Goal: Task Accomplishment & Management: Use online tool/utility

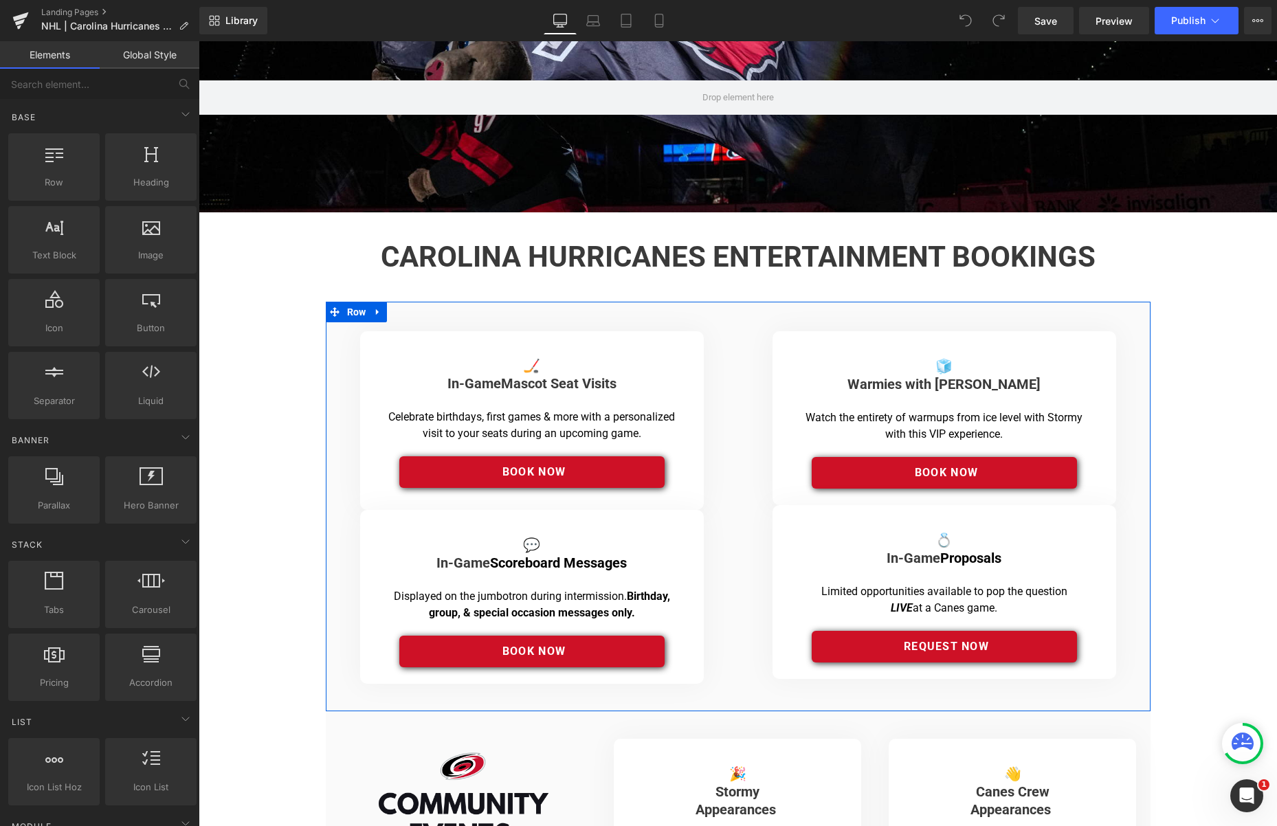
scroll to position [100, 0]
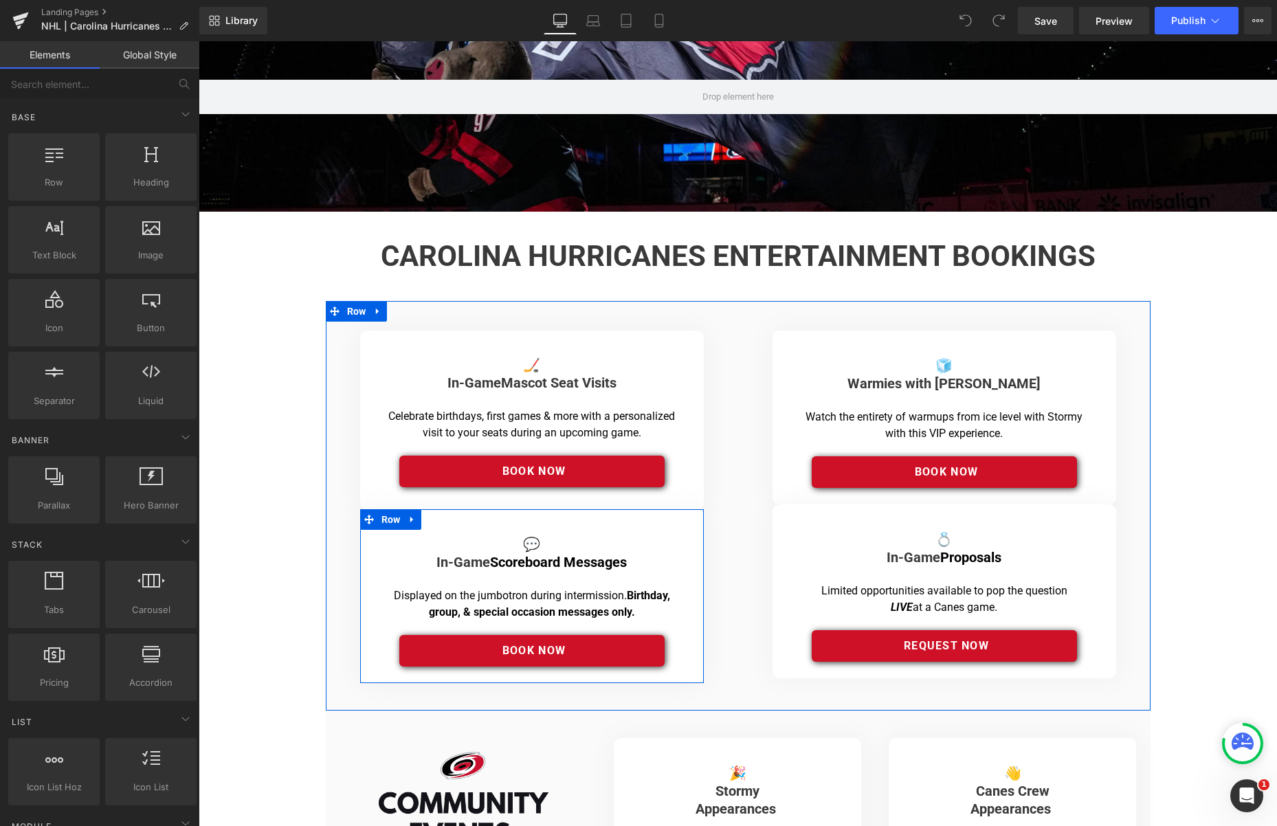
click at [535, 639] on link "Book Now" at bounding box center [531, 651] width 265 height 32
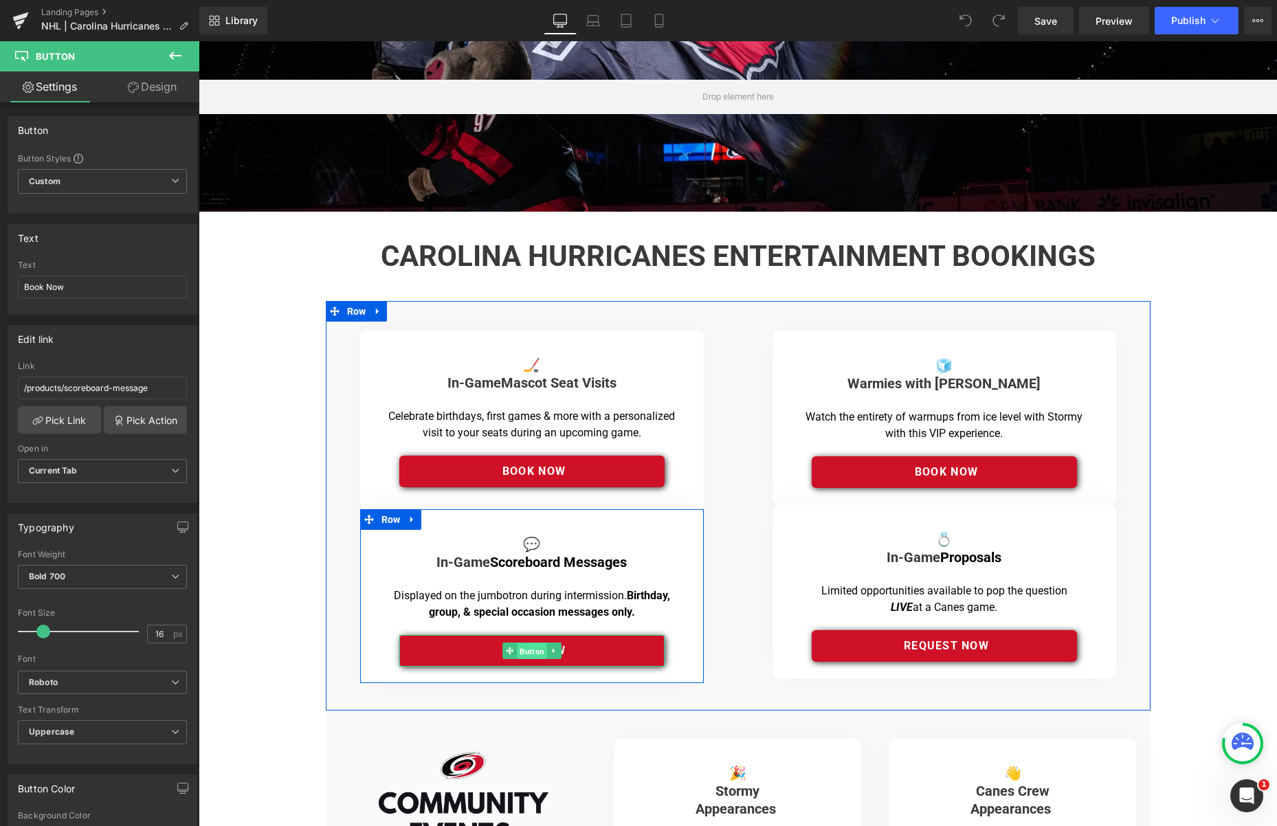
click at [537, 652] on span "Button" at bounding box center [532, 651] width 30 height 16
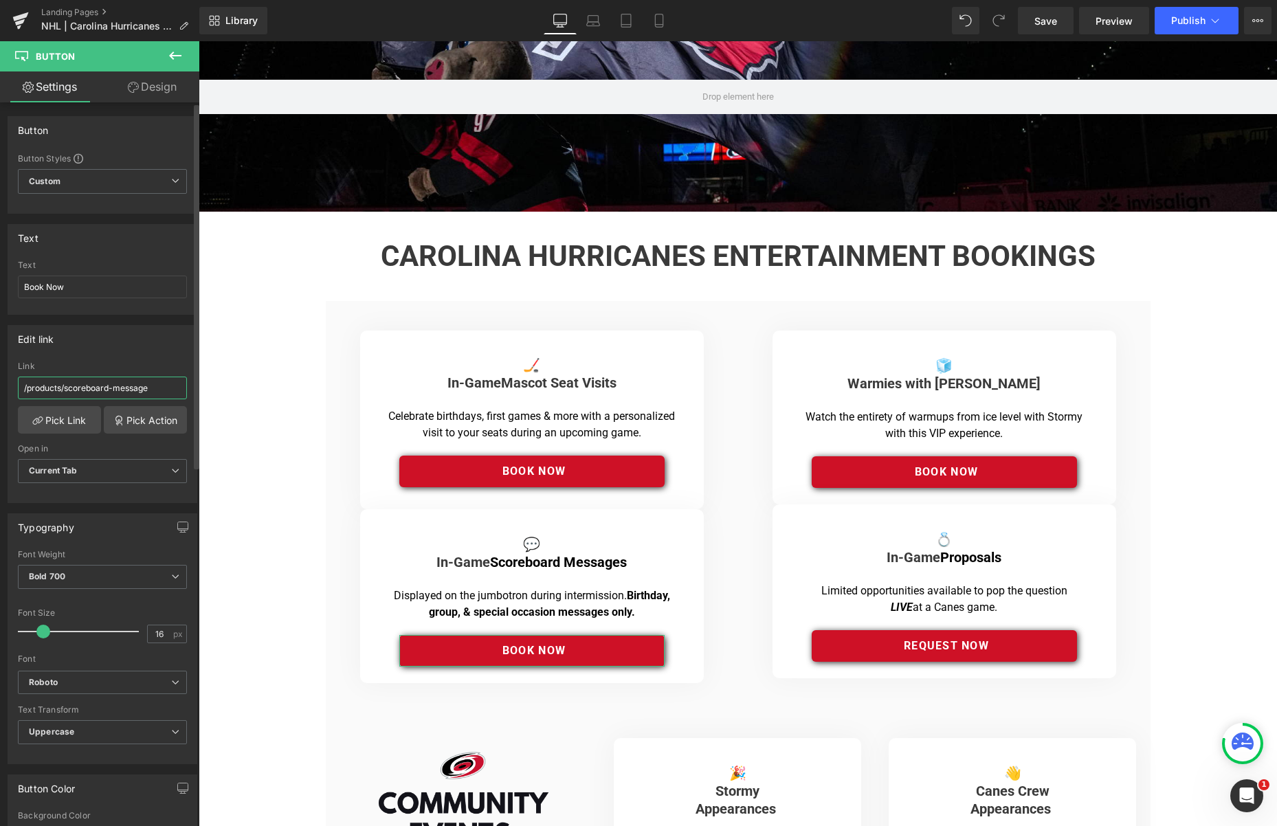
click at [100, 388] on input "/products/scoreboard-message" at bounding box center [102, 388] width 169 height 23
drag, startPoint x: 156, startPoint y: 387, endPoint x: 4, endPoint y: 387, distance: 151.9
click at [4, 387] on div "Edit link /products/scoreboard-message Link /products/scoreboard-message Pick L…" at bounding box center [102, 409] width 205 height 188
type input "[URL][DOMAIN_NAME]"
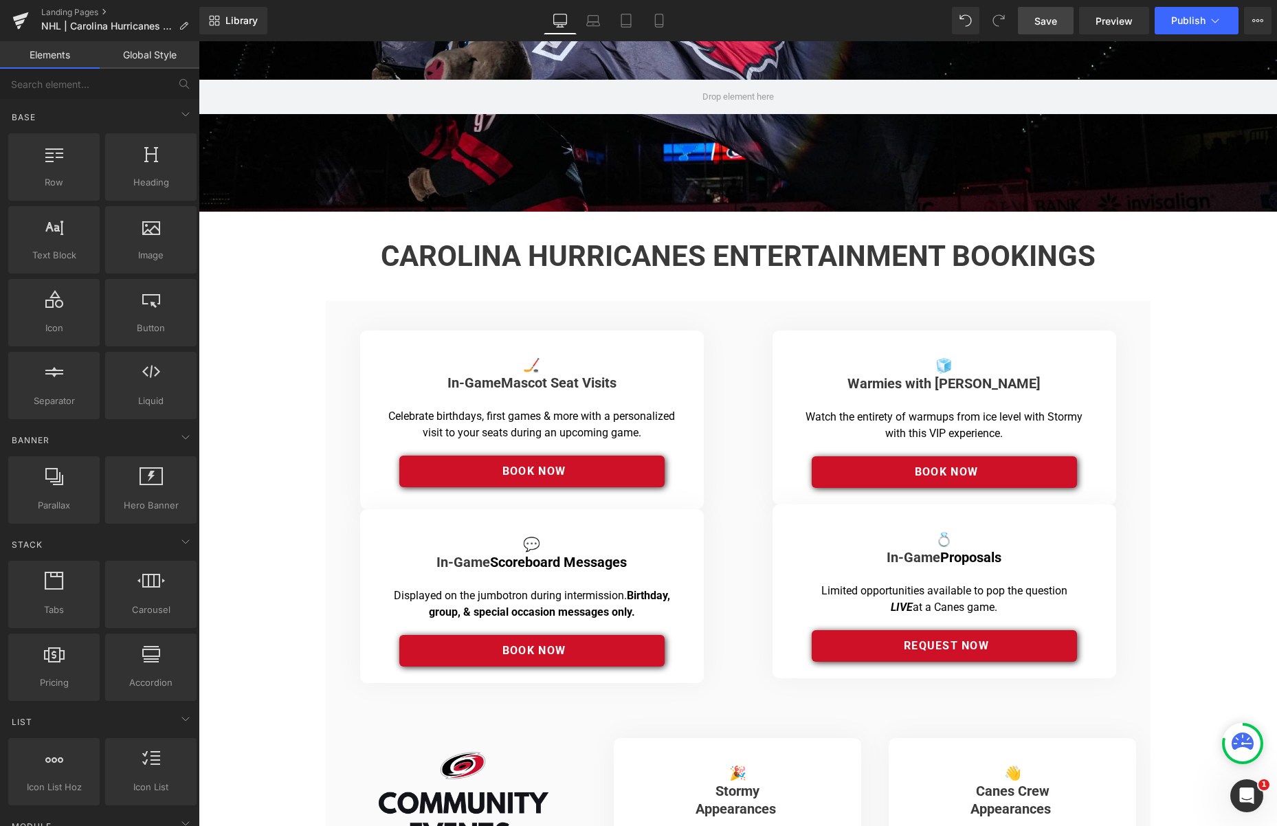
click at [1045, 22] on span "Save" at bounding box center [1045, 21] width 23 height 14
click at [1118, 21] on span "Preview" at bounding box center [1113, 21] width 37 height 14
click at [1182, 18] on span "Publish" at bounding box center [1188, 20] width 34 height 11
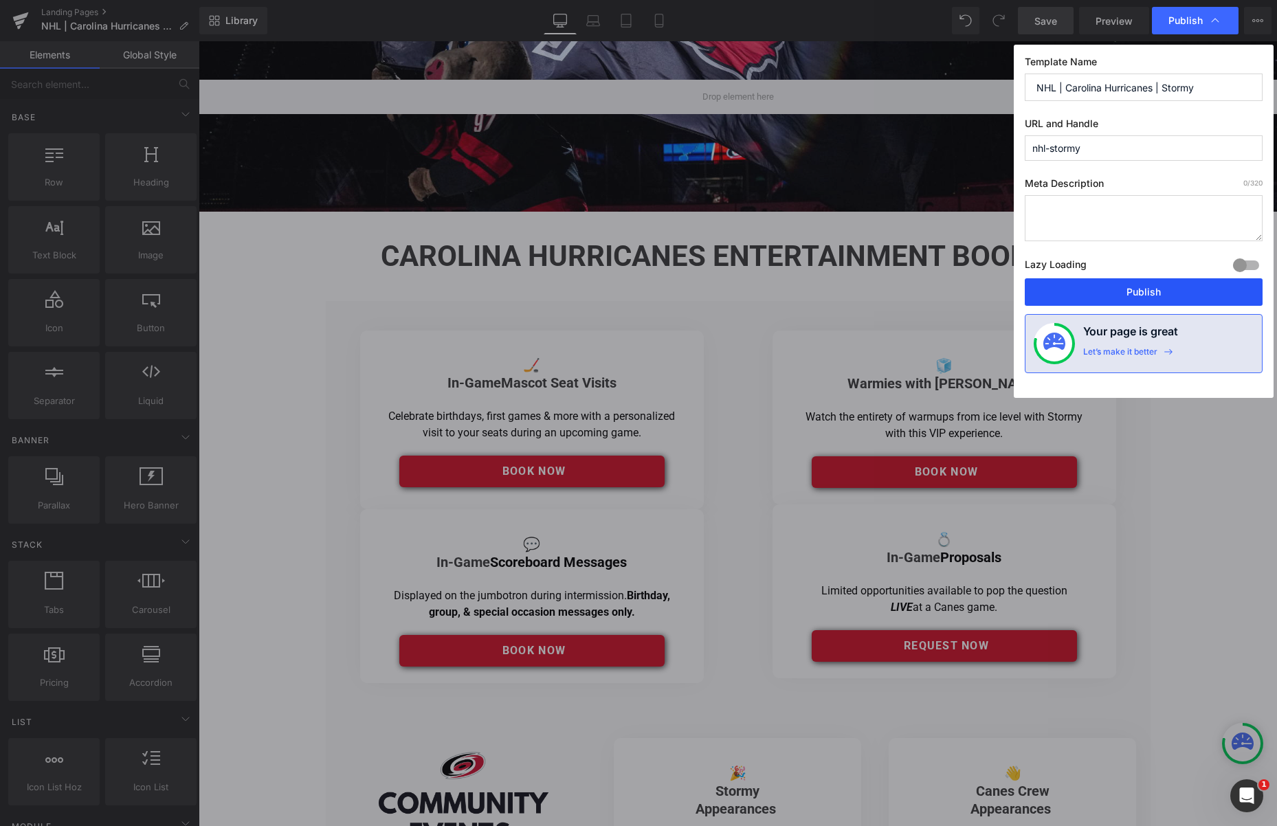
click at [1125, 290] on button "Publish" at bounding box center [1143, 291] width 238 height 27
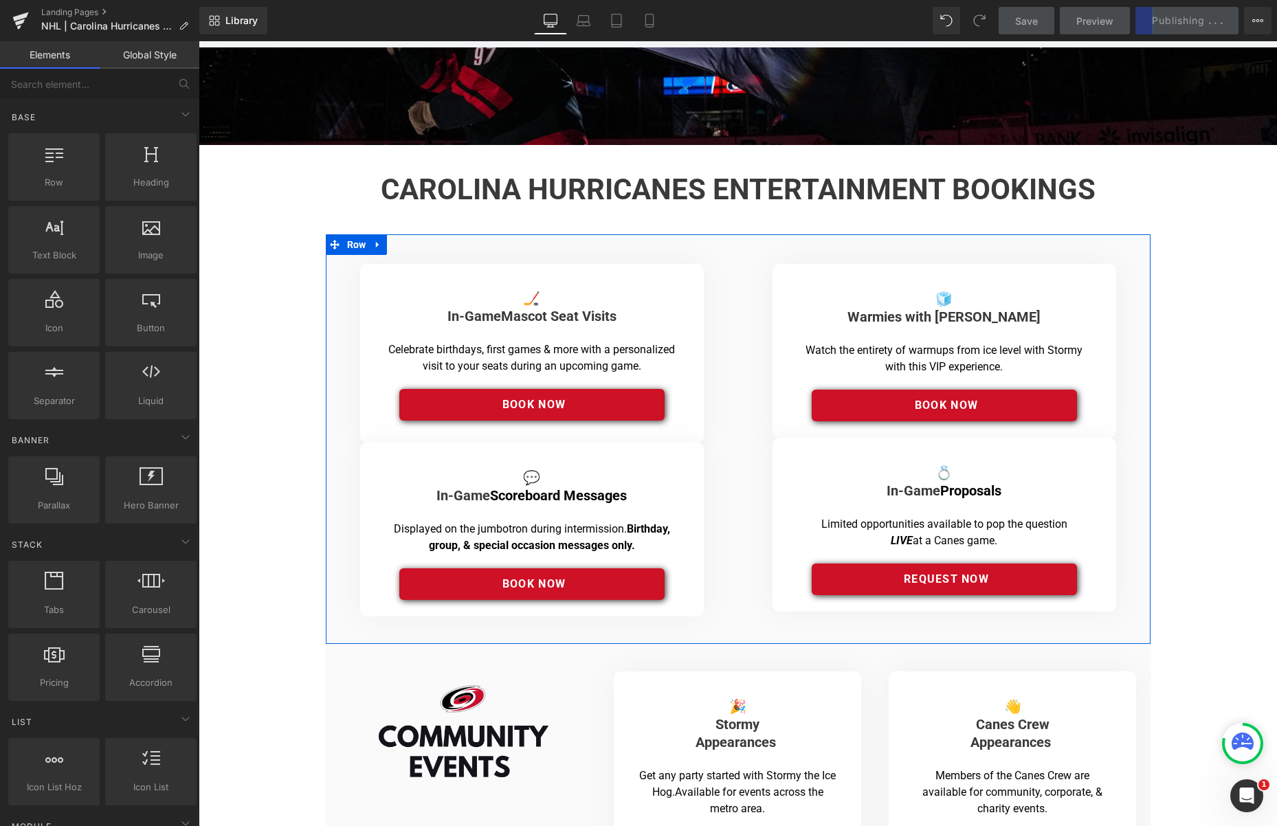
scroll to position [191, 0]
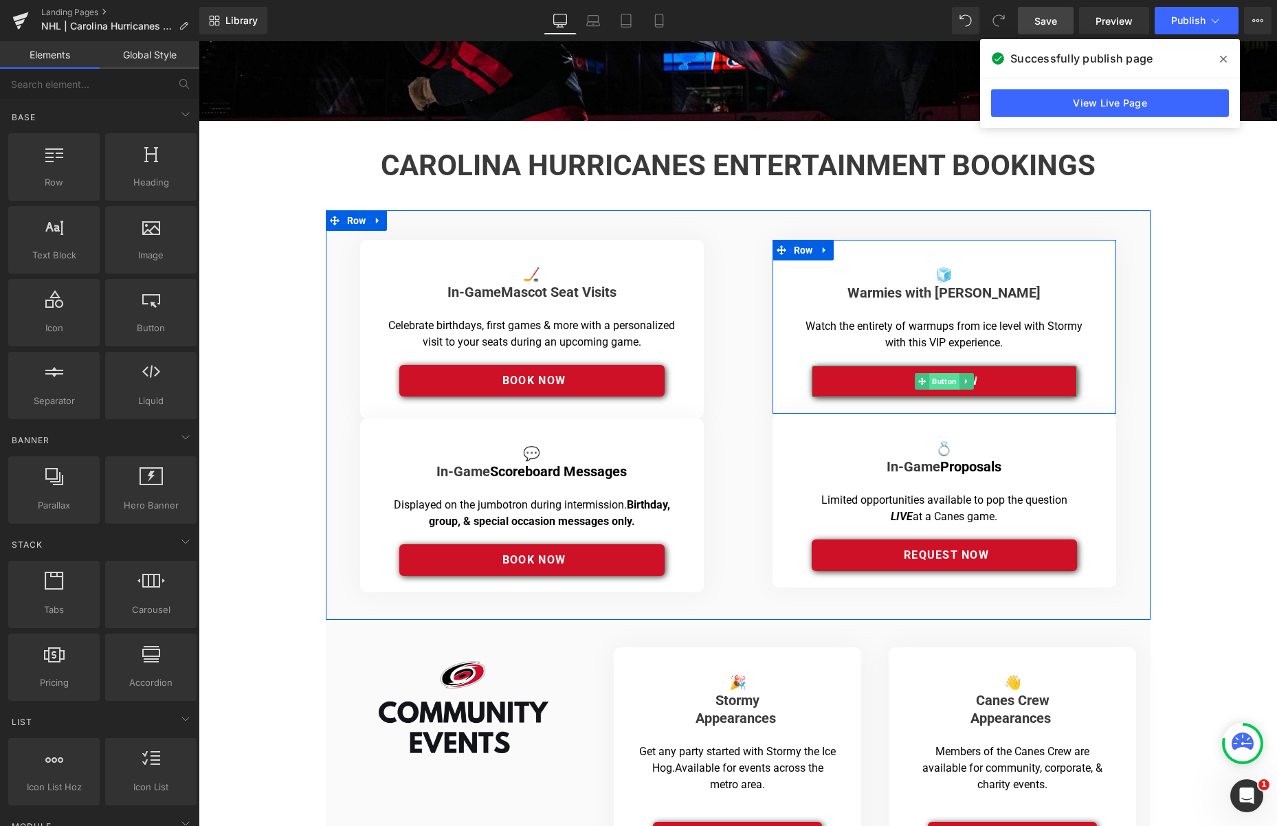
click at [941, 379] on span "Button" at bounding box center [944, 381] width 30 height 16
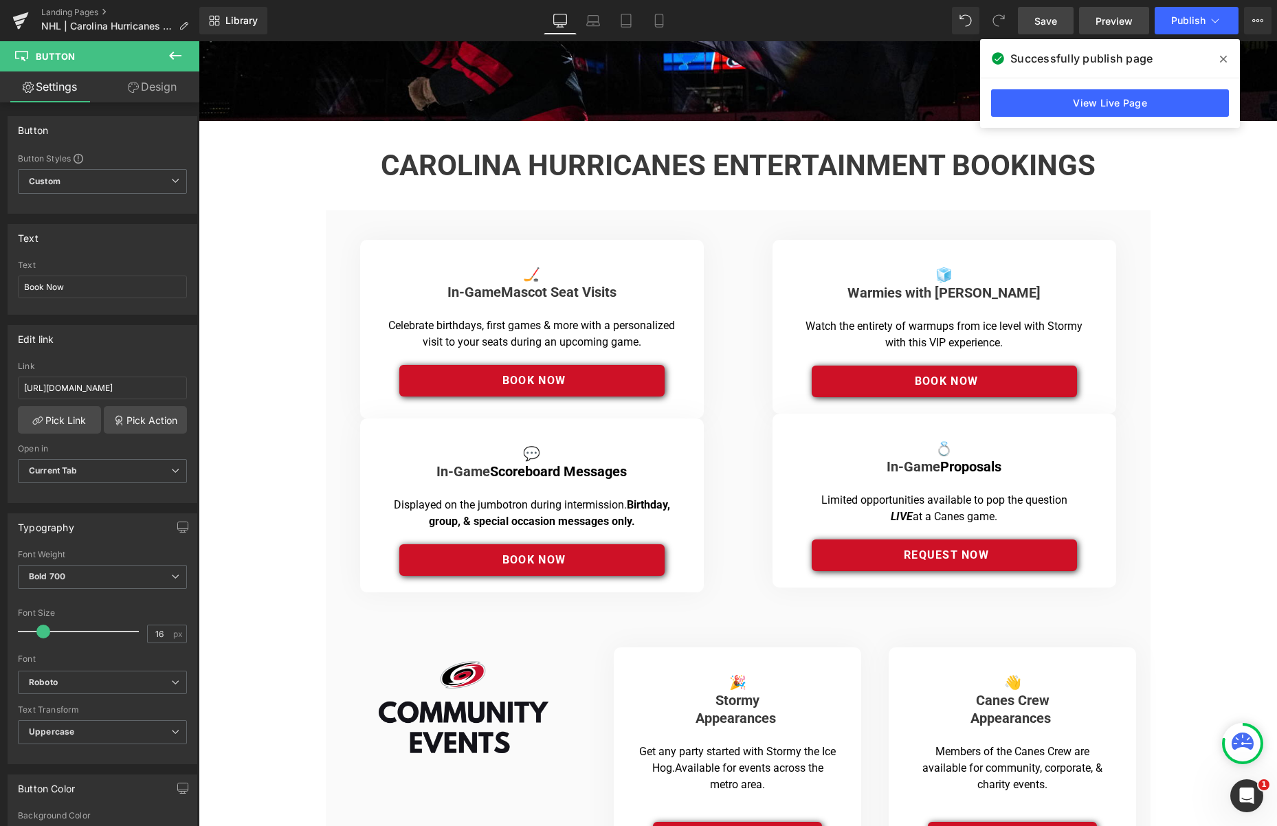
click at [1114, 23] on span "Preview" at bounding box center [1113, 21] width 37 height 14
drag, startPoint x: 1222, startPoint y: 58, endPoint x: 1190, endPoint y: 26, distance: 44.7
click at [1222, 58] on icon at bounding box center [1223, 59] width 7 height 7
